Goal: Information Seeking & Learning: Learn about a topic

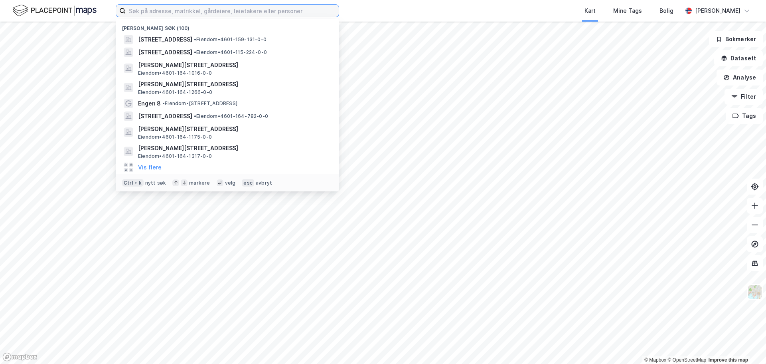
click at [166, 8] on input at bounding box center [232, 11] width 213 height 12
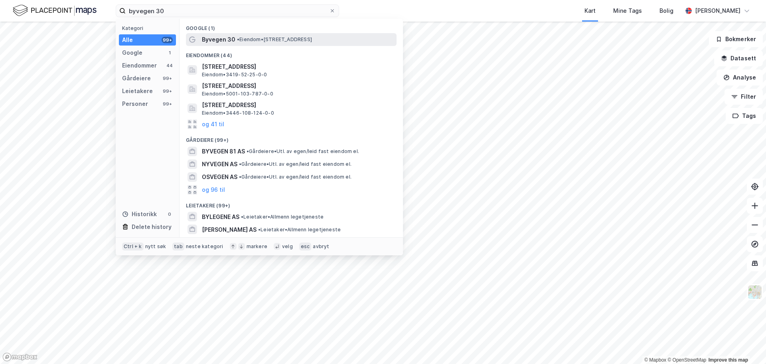
click at [222, 38] on span "Byvegen 30" at bounding box center [219, 40] width 34 height 10
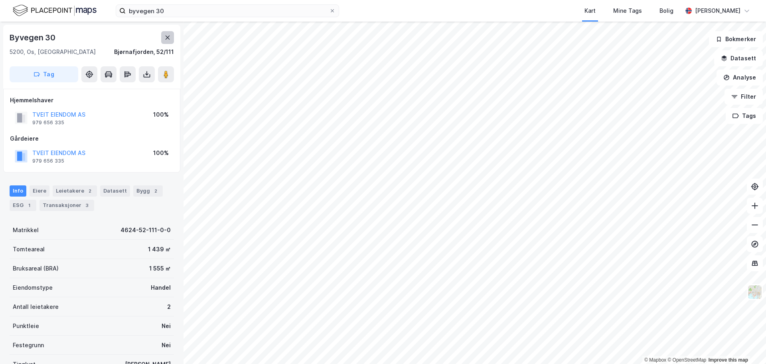
click at [165, 38] on icon at bounding box center [167, 37] width 6 height 6
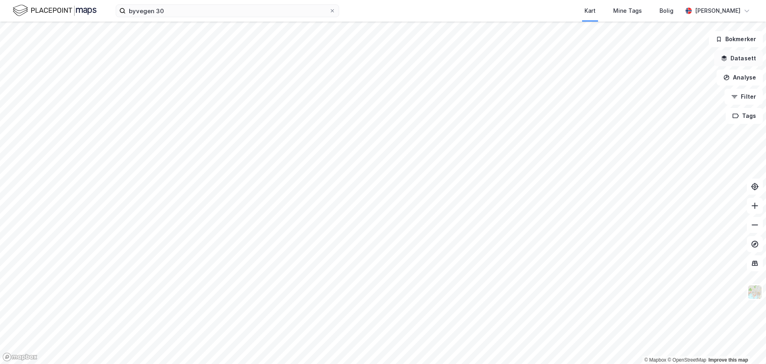
click at [736, 61] on button "Datasett" at bounding box center [738, 58] width 49 height 16
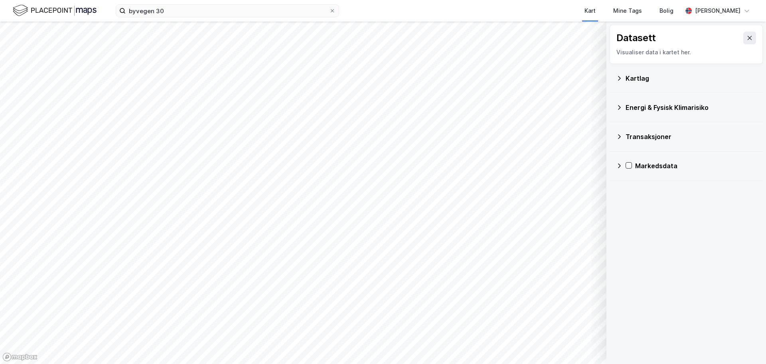
click at [631, 83] on div "Kartlag" at bounding box center [686, 78] width 140 height 19
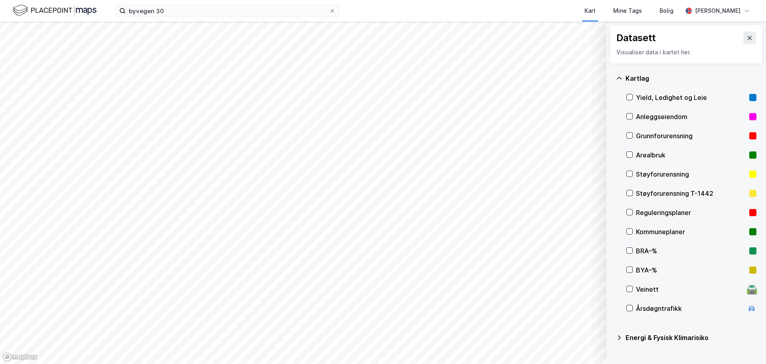
click at [639, 82] on div "Kartlag" at bounding box center [691, 78] width 131 height 10
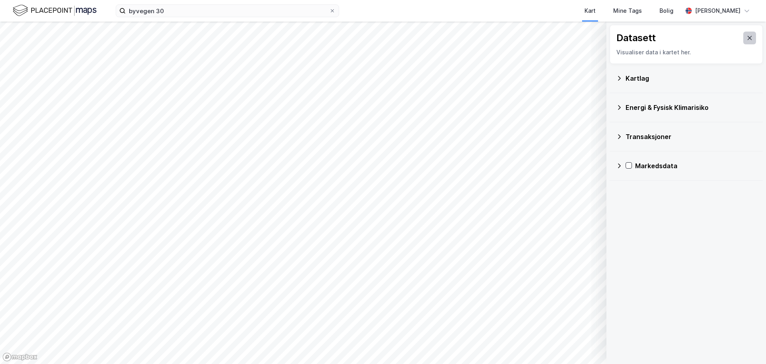
click at [745, 44] on button at bounding box center [750, 38] width 13 height 13
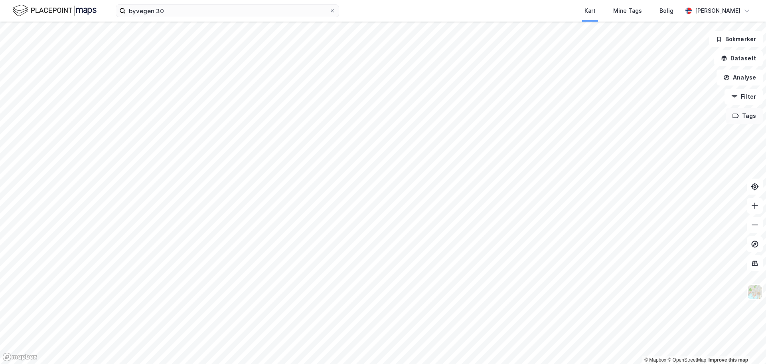
click at [744, 113] on button "Tags" at bounding box center [744, 116] width 37 height 16
click at [751, 116] on button "Tags" at bounding box center [744, 116] width 37 height 16
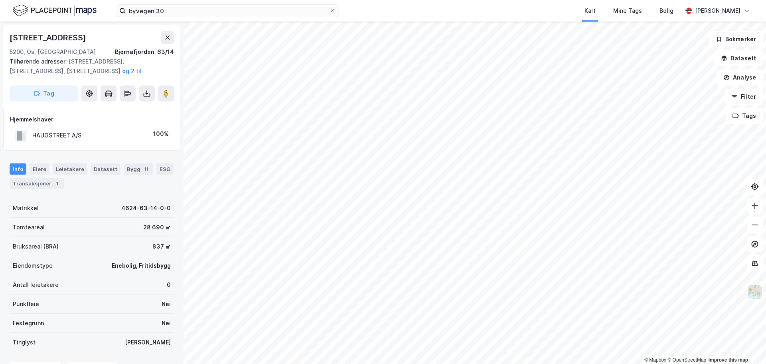
click at [766, 253] on html "byvegen 30 Kart Mine Tags Bolig [PERSON_NAME] © Mapbox © OpenStreetMap Improve …" at bounding box center [383, 182] width 766 height 364
click at [162, 150] on div "© Mapbox © OpenStreetMap Improve this map [STREET_ADDRESS], [STREET_ADDRESS] Ti…" at bounding box center [383, 193] width 766 height 342
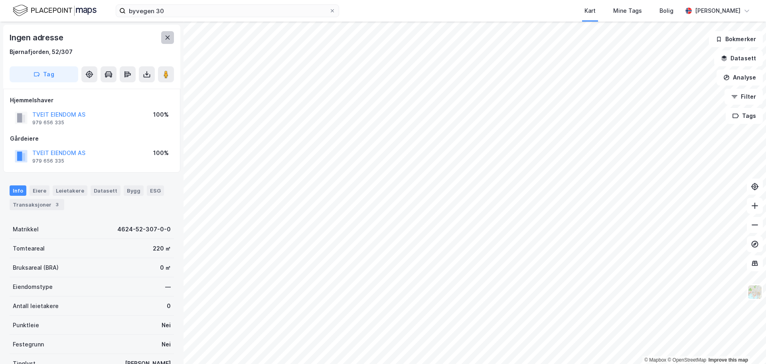
click at [165, 38] on icon at bounding box center [167, 37] width 6 height 6
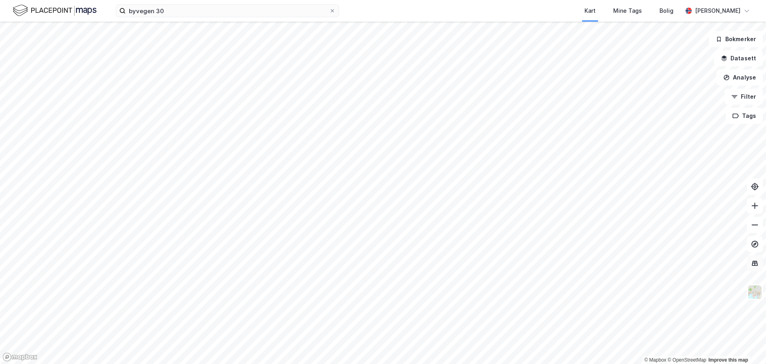
click at [754, 260] on icon at bounding box center [755, 263] width 8 height 8
click at [759, 264] on icon at bounding box center [755, 263] width 8 height 8
click at [757, 298] on img at bounding box center [755, 291] width 15 height 15
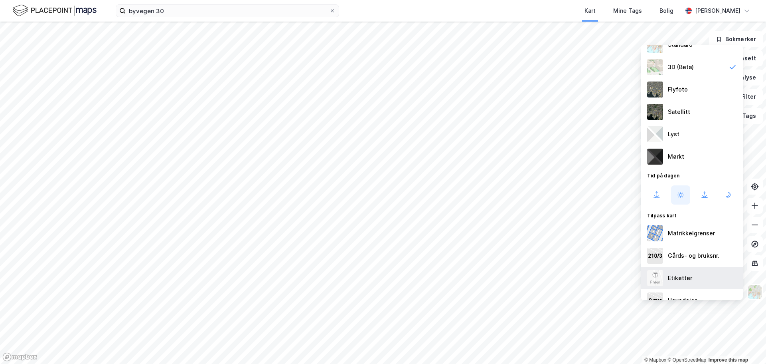
scroll to position [41, 0]
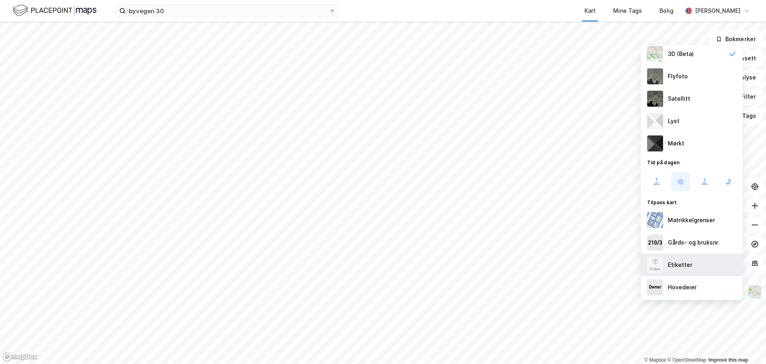
click at [692, 270] on div "Etiketter" at bounding box center [692, 264] width 102 height 22
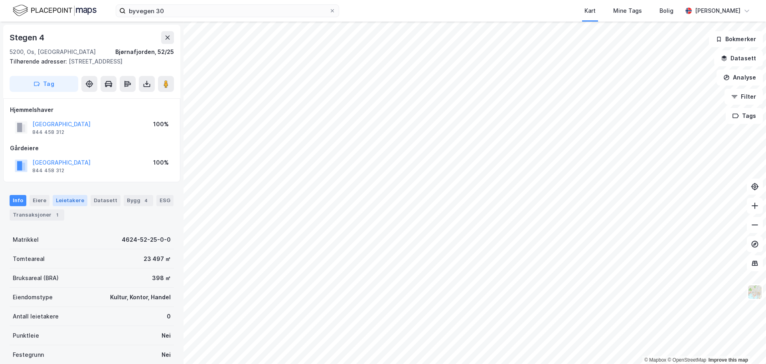
click at [70, 206] on div "Leietakere" at bounding box center [70, 200] width 35 height 11
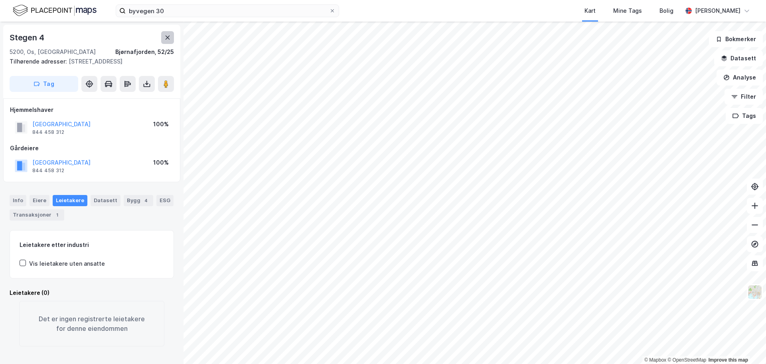
click at [168, 41] on button at bounding box center [167, 37] width 13 height 13
click at [168, 43] on button at bounding box center [167, 37] width 13 height 13
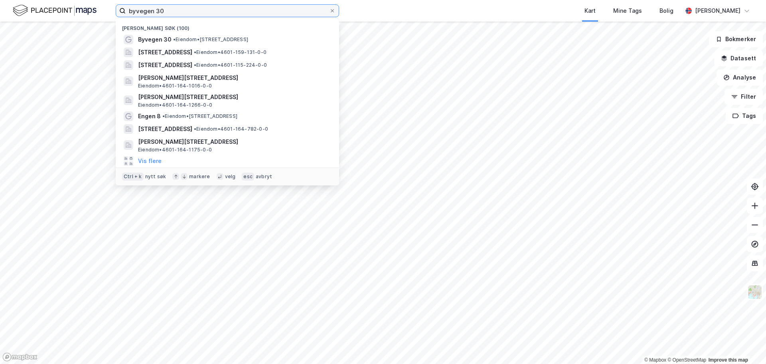
drag, startPoint x: 196, startPoint y: 12, endPoint x: 71, endPoint y: 3, distance: 124.5
click at [71, 3] on div "byvegen 30 Nylige søk (100) Byvegen 30 • Eiendom • [STREET_ADDRESS] • Eiendom •…" at bounding box center [383, 11] width 766 height 22
paste input "[STREET_ADDRESS]"
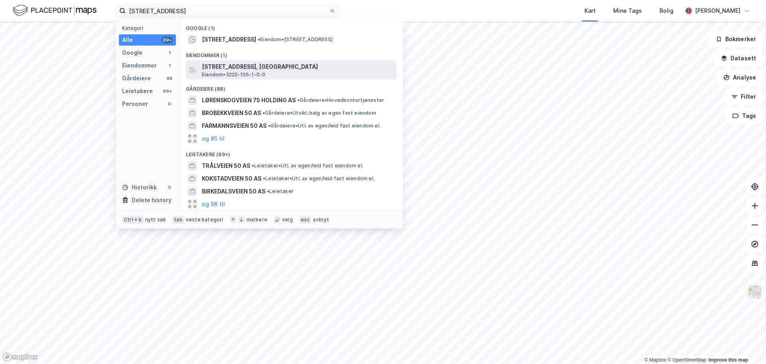
click at [209, 67] on span "[STREET_ADDRESS], [GEOGRAPHIC_DATA]" at bounding box center [298, 67] width 192 height 10
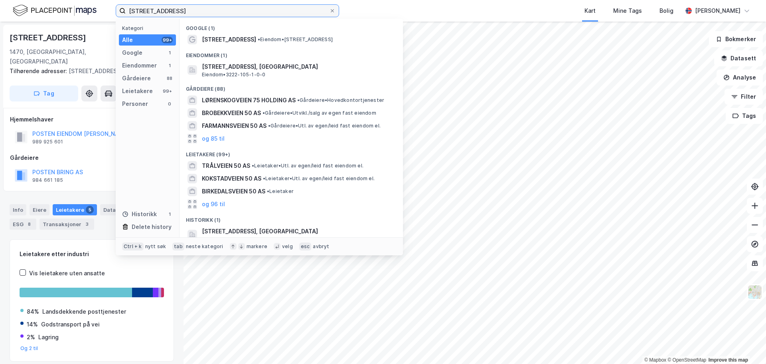
drag, startPoint x: 201, startPoint y: 16, endPoint x: 114, endPoint y: 16, distance: 87.4
click at [114, 16] on div "Lørenskogveien 50 Kategori Alle 99+ Google 1 Eiendommer 1 Gårdeiere 88 Leietake…" at bounding box center [383, 11] width 766 height 22
paste input "Alfasetveien 20-26"
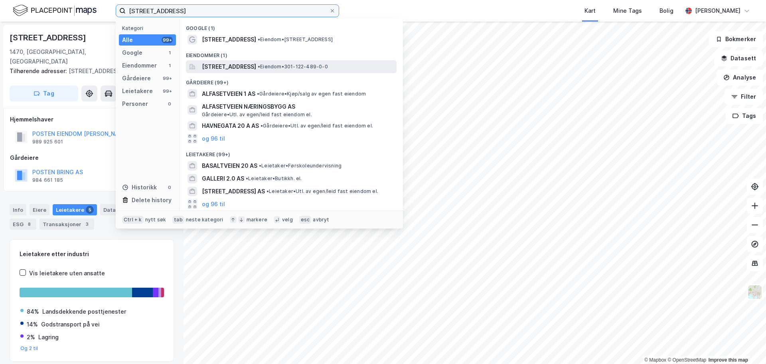
type input "[STREET_ADDRESS]"
click at [233, 67] on span "[STREET_ADDRESS]" at bounding box center [229, 67] width 54 height 10
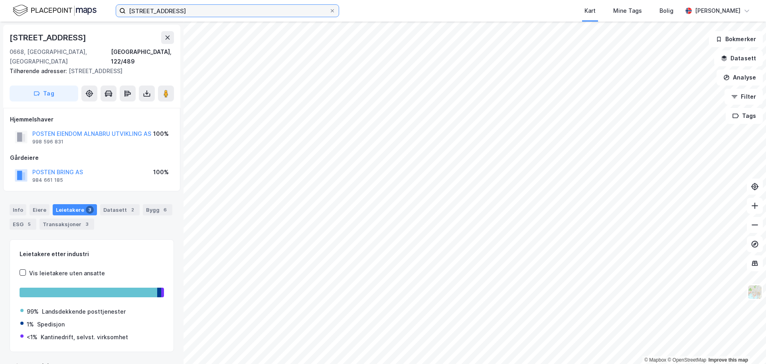
click at [328, 8] on input "[STREET_ADDRESS]" at bounding box center [228, 11] width 204 height 12
click at [340, 12] on div "Alfasetveien 20 Kart Mine Tags Bolig [PERSON_NAME]" at bounding box center [383, 11] width 766 height 22
click at [335, 14] on span at bounding box center [332, 11] width 6 height 6
click at [329, 14] on input "[STREET_ADDRESS]" at bounding box center [228, 11] width 204 height 12
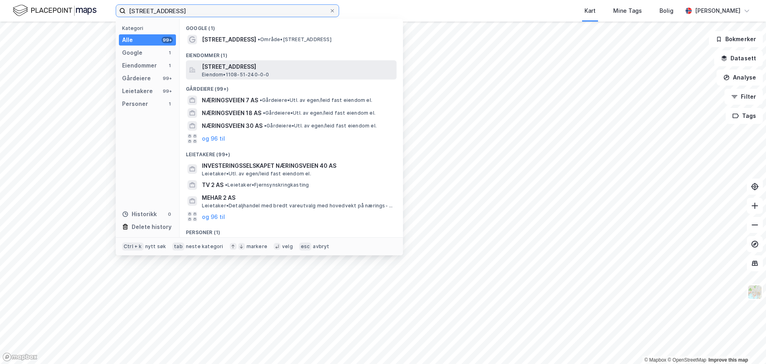
type input "[STREET_ADDRESS]"
click at [278, 67] on span "[STREET_ADDRESS]" at bounding box center [298, 67] width 192 height 10
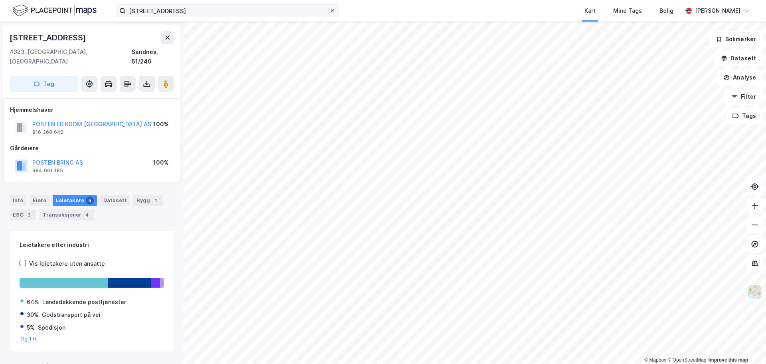
click at [331, 14] on div at bounding box center [332, 11] width 5 height 6
click at [329, 14] on input "[STREET_ADDRESS]" at bounding box center [228, 11] width 204 height 12
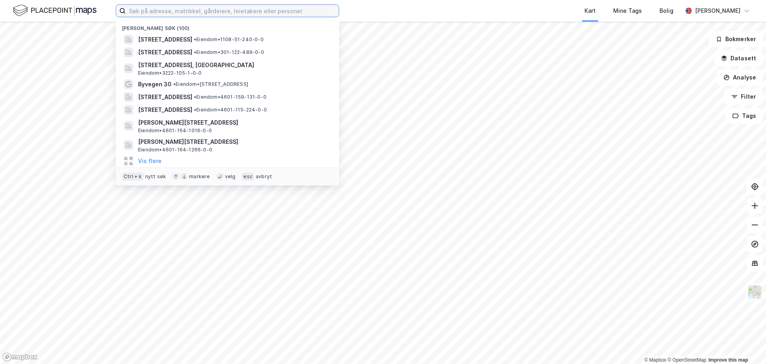
paste input "Medbymoen 3"
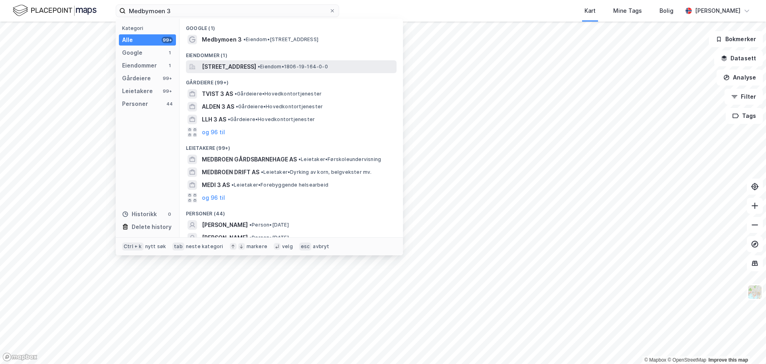
click at [260, 68] on span "•" at bounding box center [259, 66] width 2 height 6
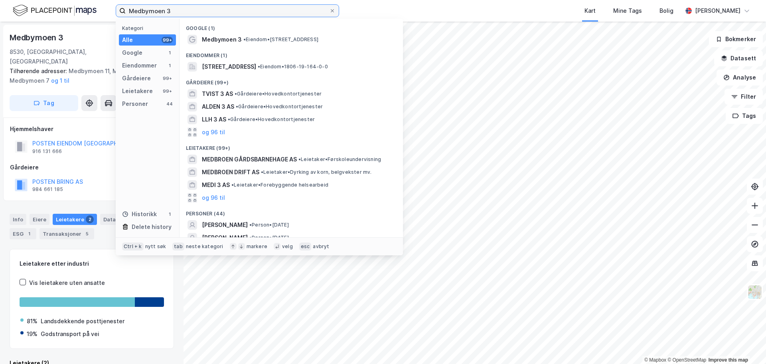
drag, startPoint x: 186, startPoint y: 10, endPoint x: 119, endPoint y: 7, distance: 66.7
click at [119, 7] on label "Medbymoen 3" at bounding box center [227, 10] width 223 height 13
paste input "Stølsmyr 10"
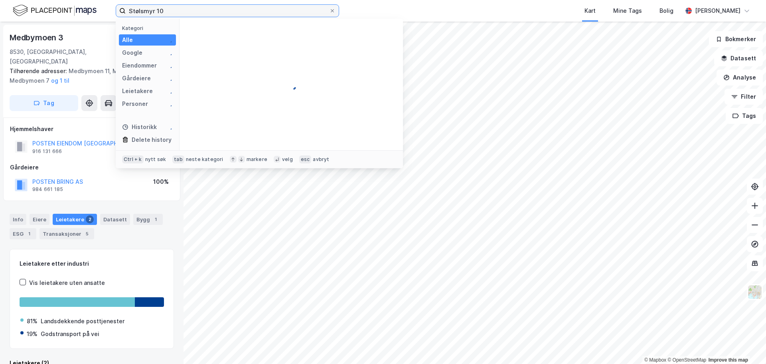
type input "Stølsmyr 10"
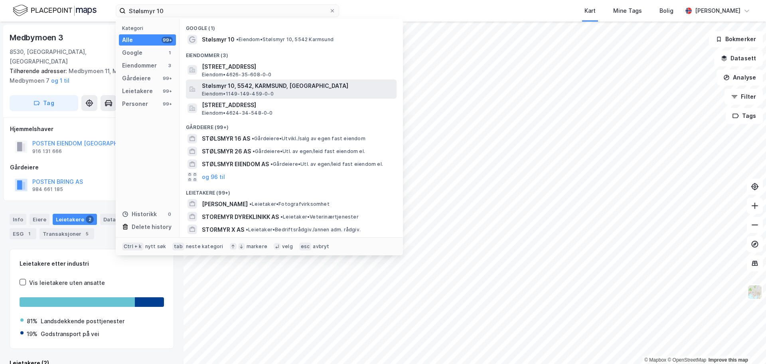
click at [269, 84] on span "Stølsmyr 10, 5542, KARMSUND, [GEOGRAPHIC_DATA]" at bounding box center [298, 86] width 192 height 10
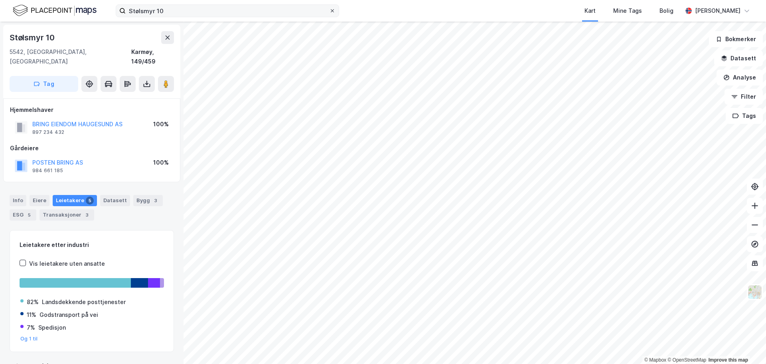
click at [335, 10] on span at bounding box center [332, 11] width 6 height 6
click at [329, 10] on input "Stølsmyr 10" at bounding box center [228, 11] width 204 height 12
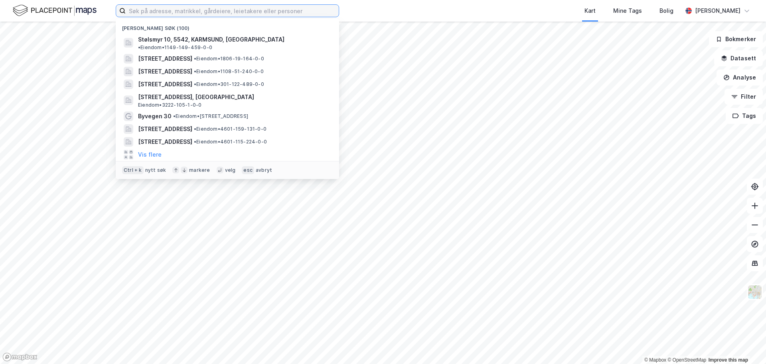
paste input "Stakkevollvegen 317"
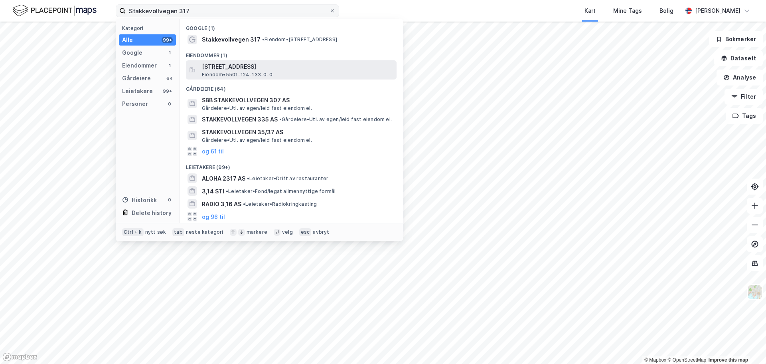
click at [307, 68] on span "[STREET_ADDRESS]" at bounding box center [298, 67] width 192 height 10
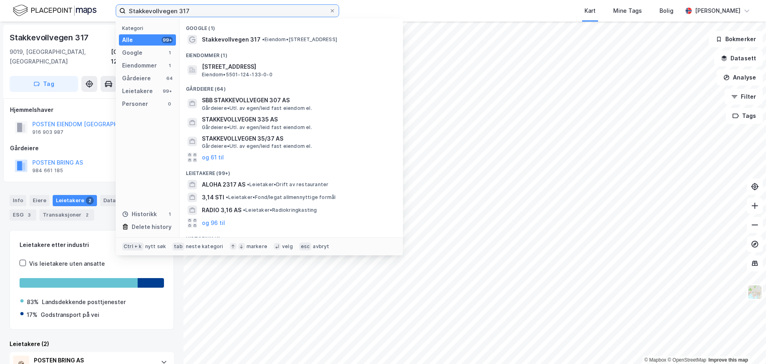
drag, startPoint x: 205, startPoint y: 10, endPoint x: 136, endPoint y: 16, distance: 69.3
click at [136, 16] on input "Stakkevollvegen 317" at bounding box center [228, 11] width 204 height 12
type input "S"
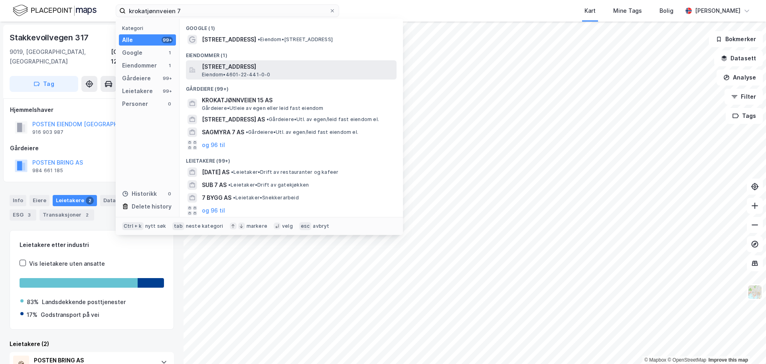
click at [295, 69] on span "[STREET_ADDRESS]" at bounding box center [298, 67] width 192 height 10
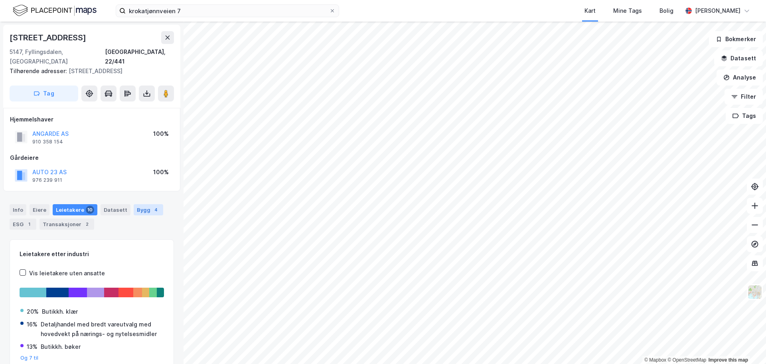
click at [134, 204] on div "Bygg 4" at bounding box center [149, 209] width 30 height 11
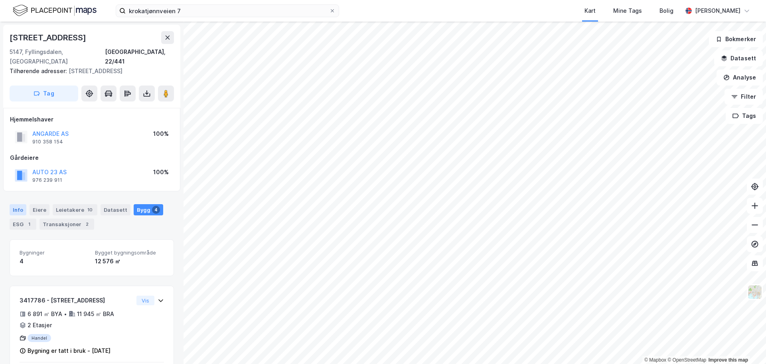
click at [18, 205] on div "Info" at bounding box center [18, 209] width 17 height 11
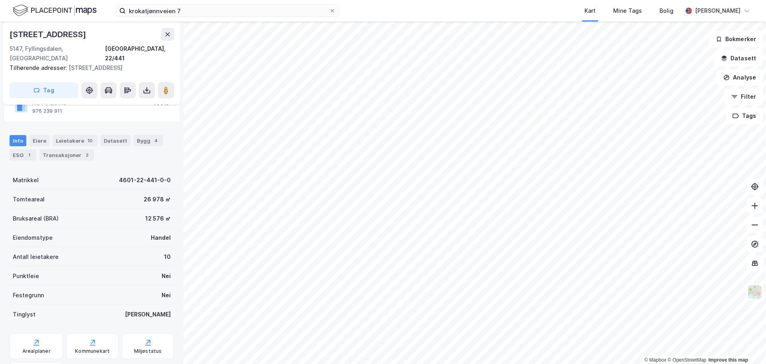
scroll to position [80, 0]
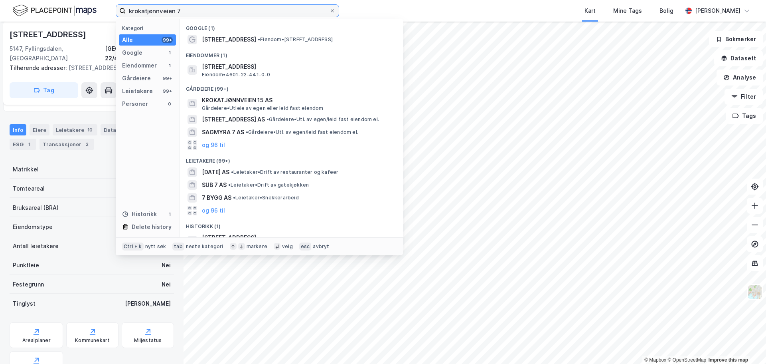
drag, startPoint x: 186, startPoint y: 12, endPoint x: 122, endPoint y: 12, distance: 63.5
click at [122, 12] on label "krokatjønnveien 7" at bounding box center [227, 10] width 223 height 13
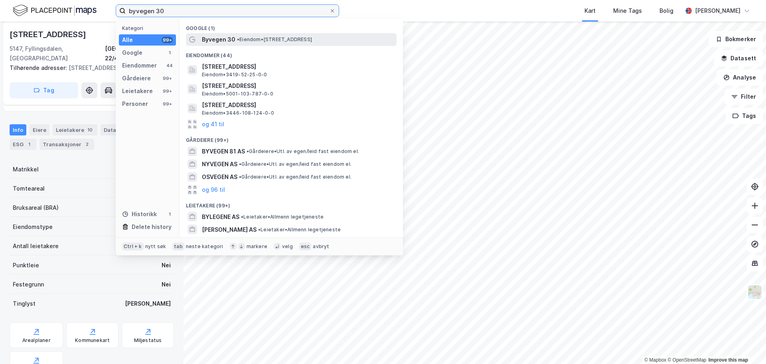
type input "byvegen 30"
click at [239, 38] on span "•" at bounding box center [238, 39] width 2 height 6
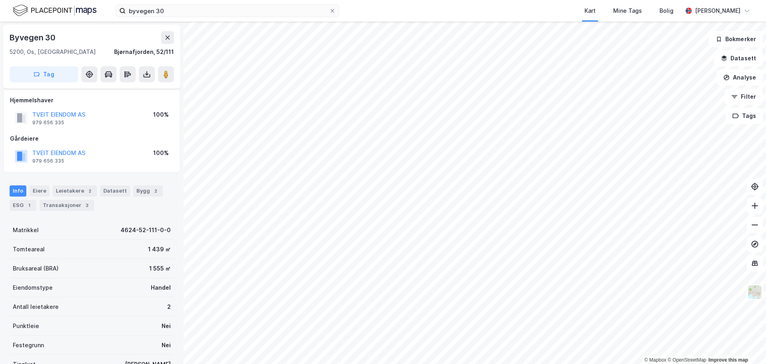
scroll to position [71, 0]
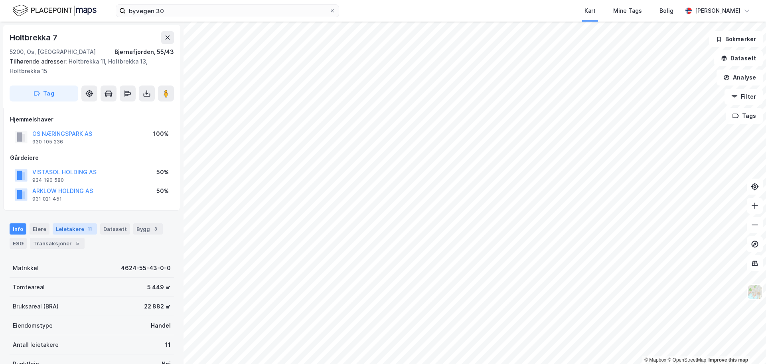
scroll to position [40, 0]
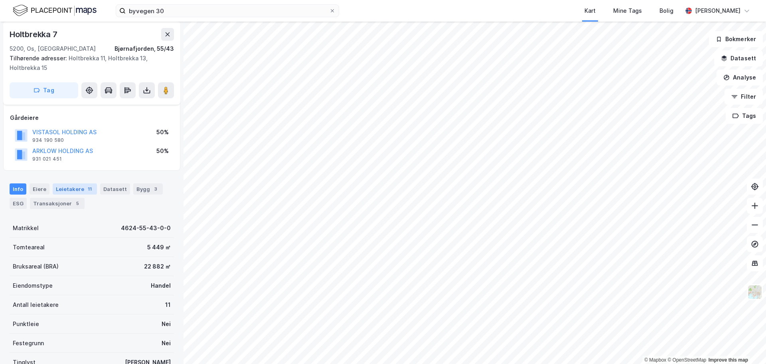
click at [74, 189] on div "Leietakere 11" at bounding box center [75, 188] width 44 height 11
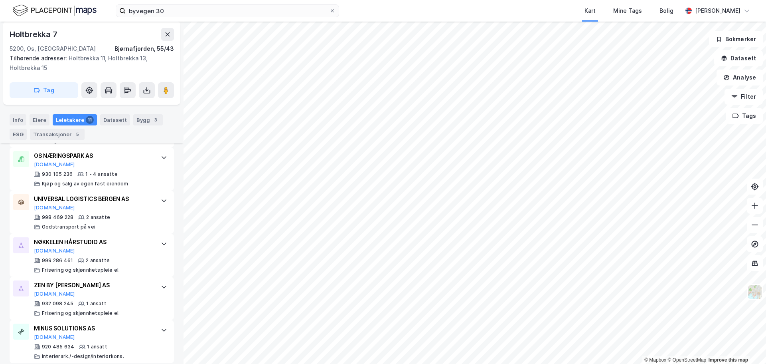
scroll to position [532, 0]
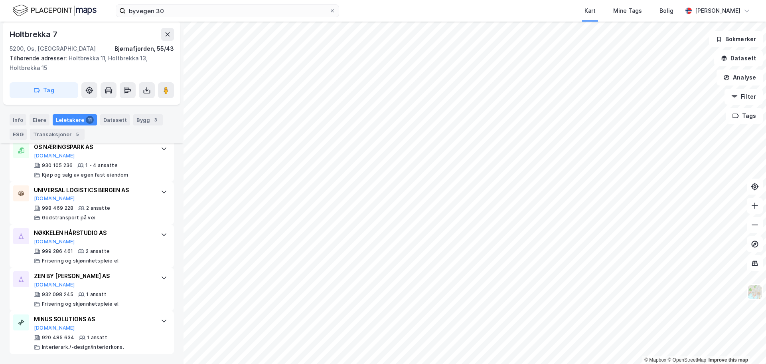
click at [336, 0] on html "byvegen 30 Kart Mine Tags Bolig [PERSON_NAME] © Mapbox © OpenStreetMap Improve …" at bounding box center [383, 182] width 766 height 364
